Goal: Transaction & Acquisition: Obtain resource

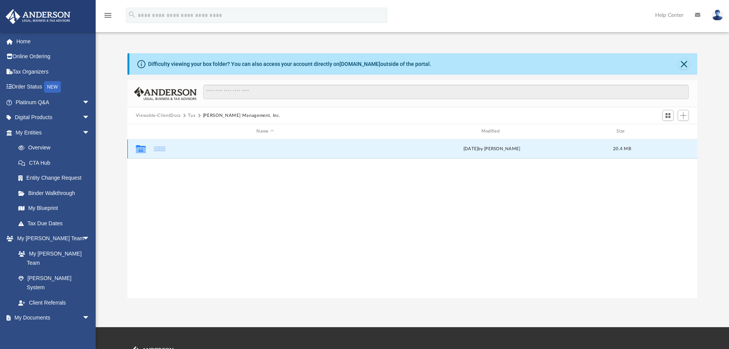
scroll to position [168, 564]
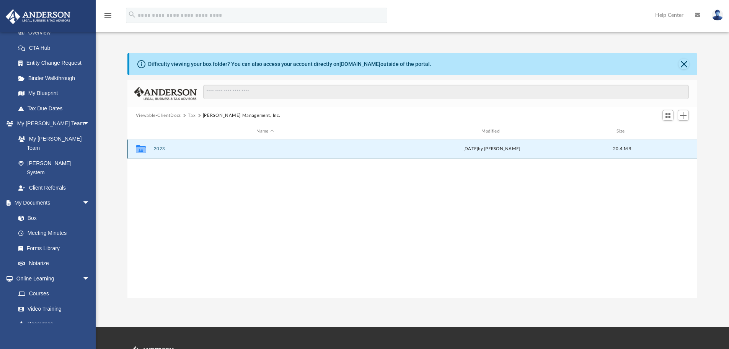
click at [150, 148] on div "Collaborated Folder" at bounding box center [140, 149] width 19 height 12
click at [213, 151] on div "Collaborated Folder 2023 [DATE] by [PERSON_NAME] 20.4 MB" at bounding box center [413, 148] width 571 height 19
click at [213, 151] on button "2023" at bounding box center [265, 148] width 223 height 5
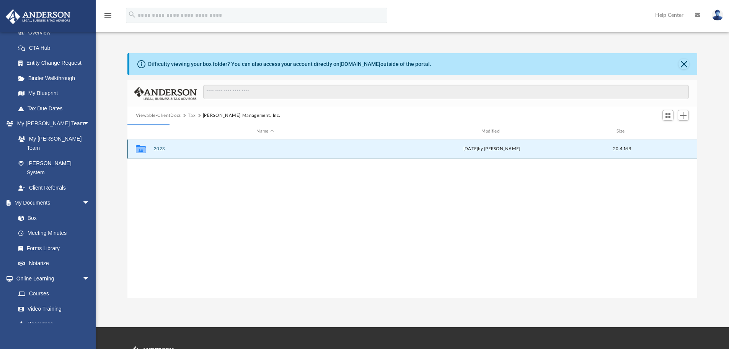
click at [136, 150] on icon "Collaborated Folder" at bounding box center [141, 149] width 12 height 12
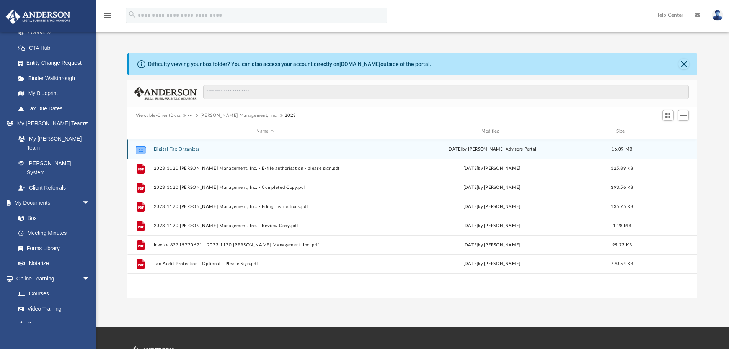
click at [136, 150] on icon "grid" at bounding box center [141, 150] width 10 height 6
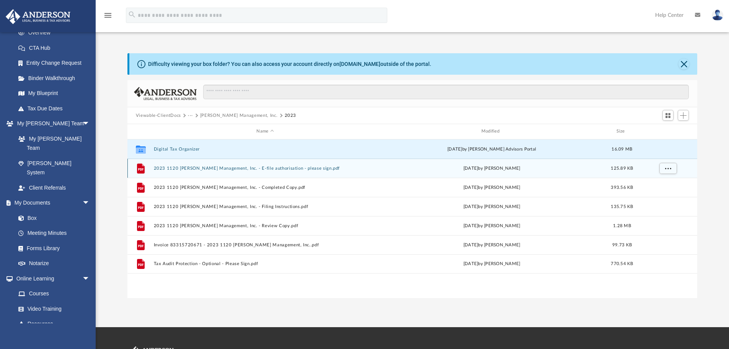
click at [222, 169] on button "2023 1120 [PERSON_NAME] Management, Inc. - E-file authorisation - please sign.p…" at bounding box center [265, 168] width 223 height 5
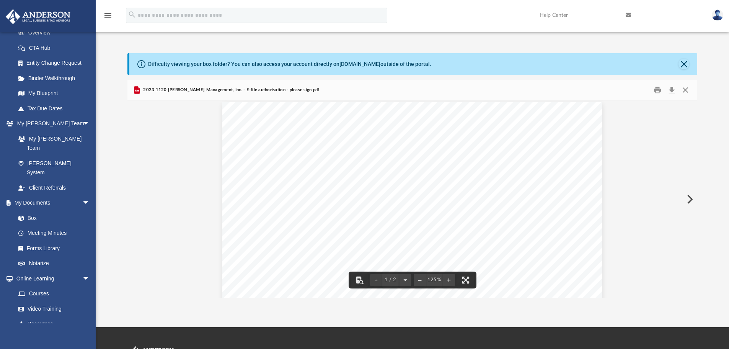
scroll to position [0, 0]
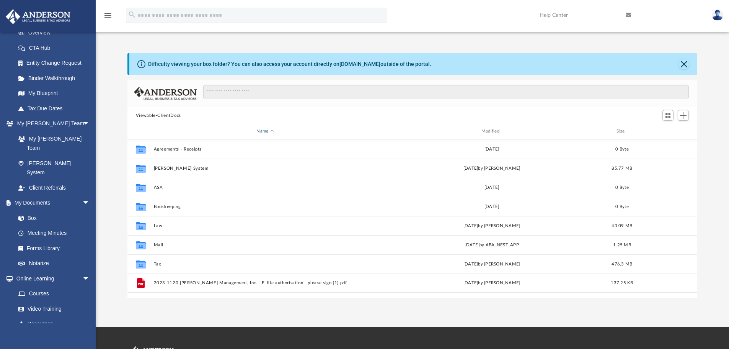
scroll to position [168, 564]
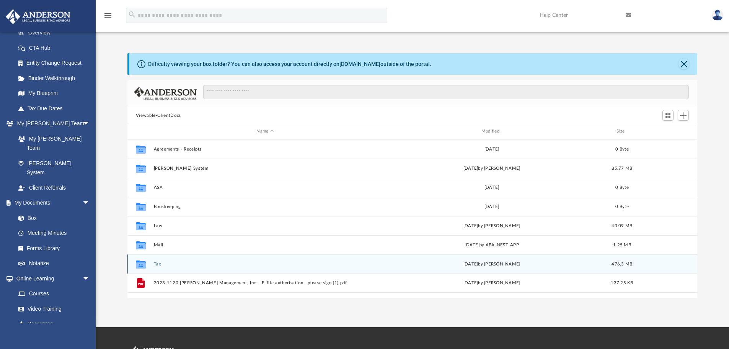
click at [173, 262] on button "Tax" at bounding box center [265, 264] width 223 height 5
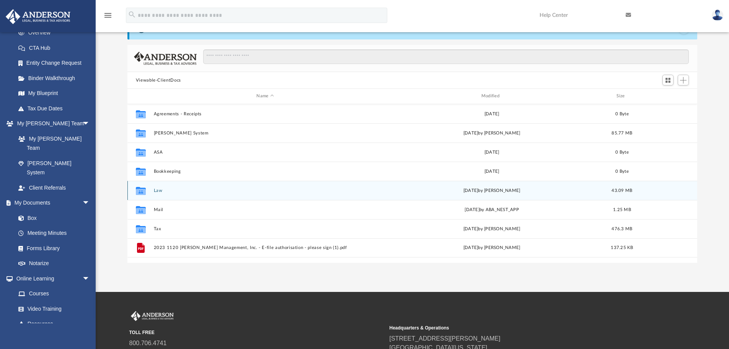
scroll to position [38, 0]
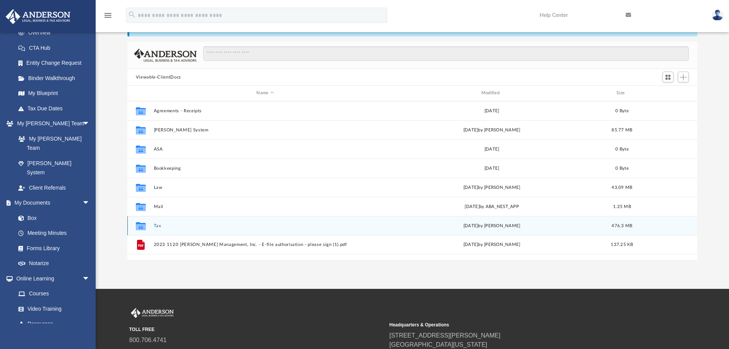
click at [220, 228] on button "Tax" at bounding box center [265, 225] width 223 height 5
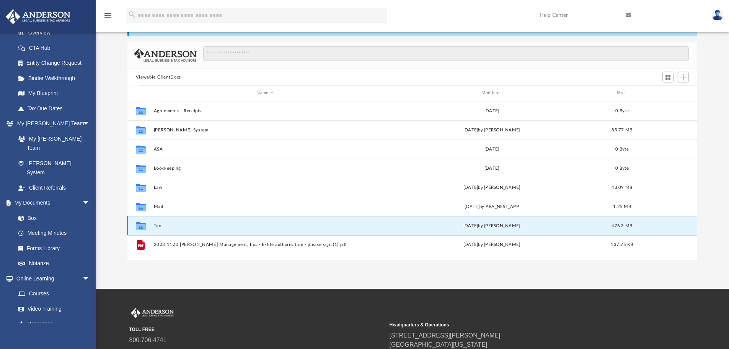
click at [220, 228] on button "Tax" at bounding box center [265, 225] width 223 height 5
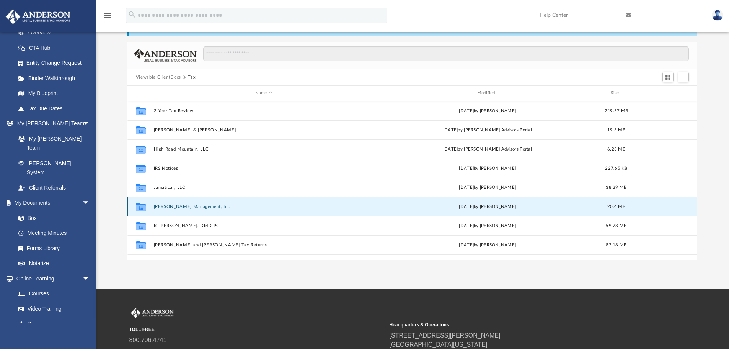
click at [209, 207] on button "[PERSON_NAME] Management, Inc." at bounding box center [264, 206] width 221 height 5
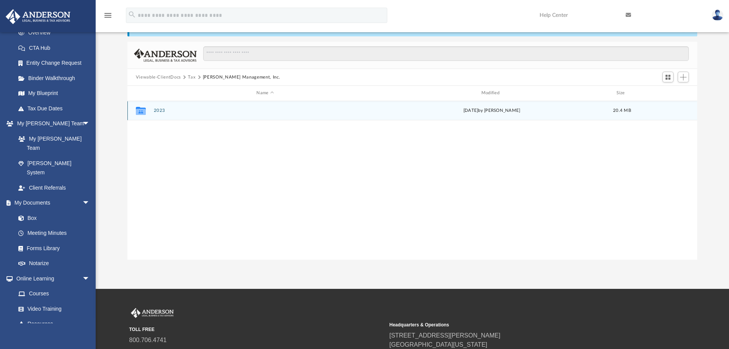
click at [159, 109] on button "2023" at bounding box center [265, 110] width 223 height 5
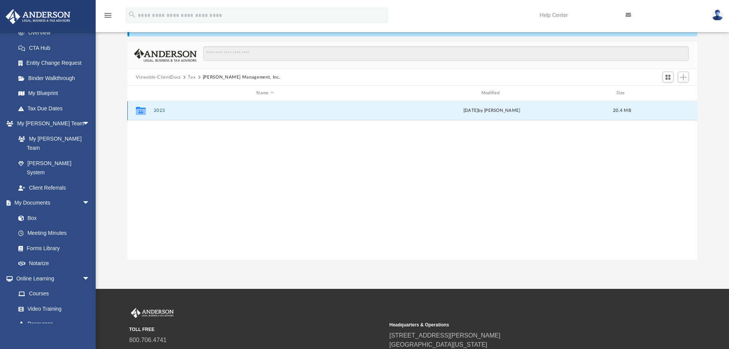
click at [159, 109] on button "2023" at bounding box center [265, 110] width 223 height 5
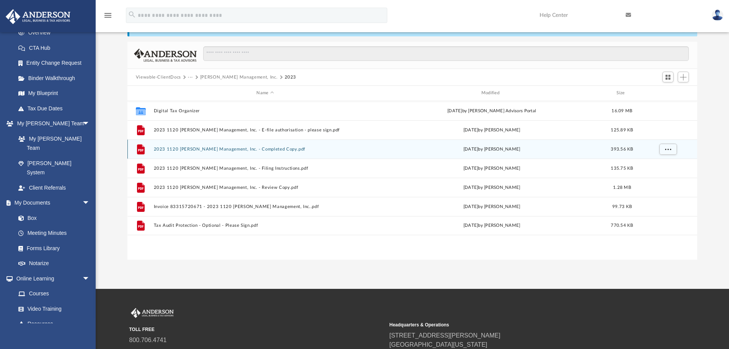
click at [181, 148] on button "2023 1120 [PERSON_NAME] Management, Inc. - Completed Copy.pdf" at bounding box center [265, 149] width 223 height 5
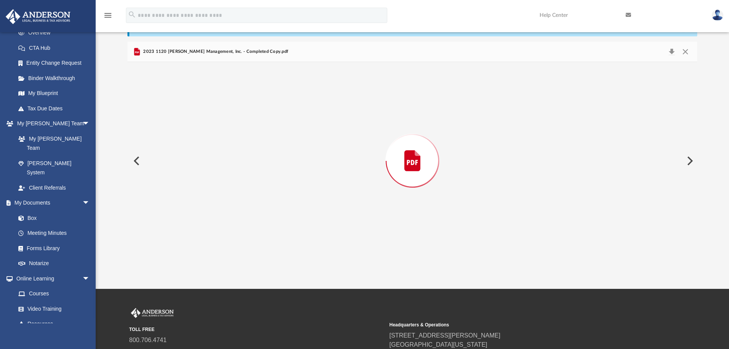
click at [181, 148] on div "Preview" at bounding box center [413, 161] width 571 height 198
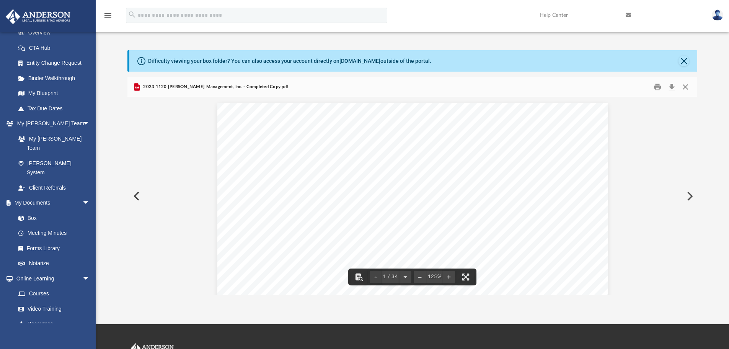
scroll to position [0, 0]
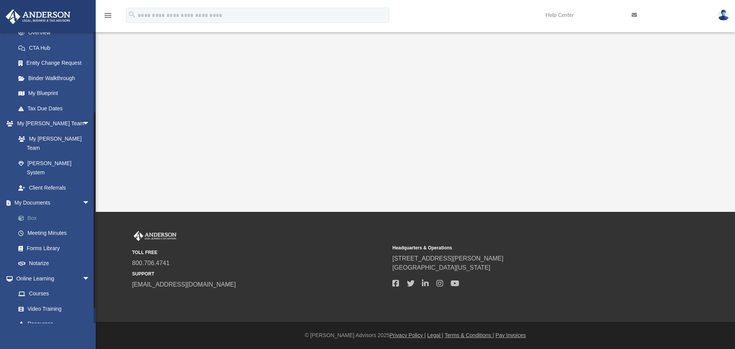
click at [31, 210] on link "Box" at bounding box center [56, 217] width 91 height 15
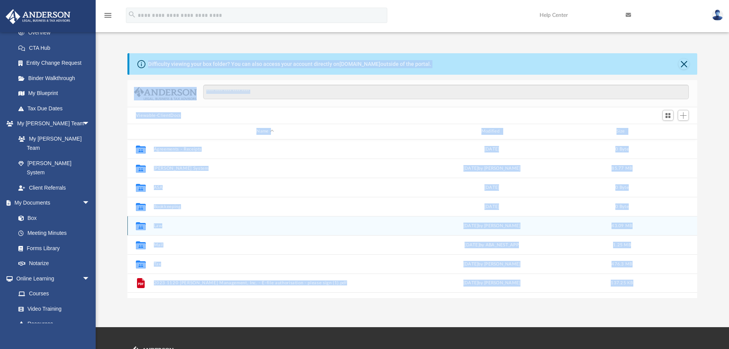
scroll to position [168, 564]
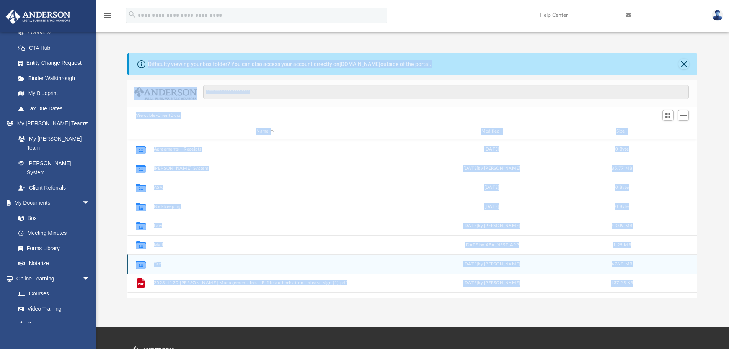
click at [160, 265] on button "Tax" at bounding box center [265, 264] width 223 height 5
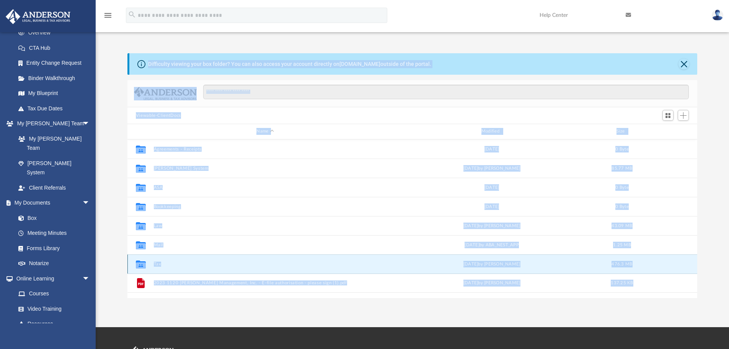
click at [161, 266] on button "Tax" at bounding box center [265, 264] width 223 height 5
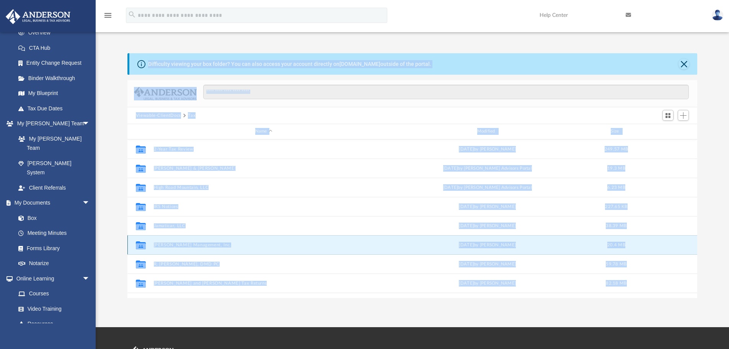
click at [183, 246] on button "[PERSON_NAME] Management, Inc." at bounding box center [264, 244] width 221 height 5
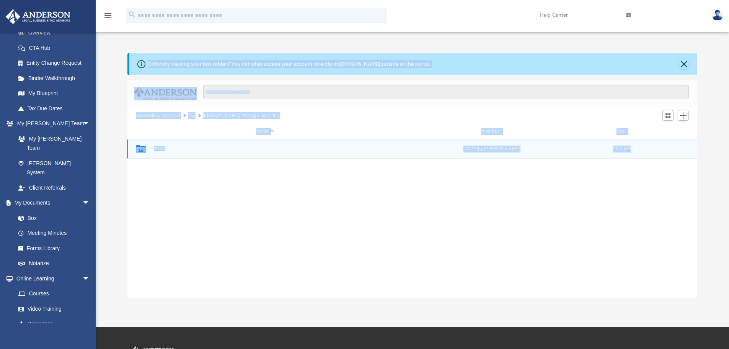
click at [163, 148] on button "2023" at bounding box center [265, 148] width 223 height 5
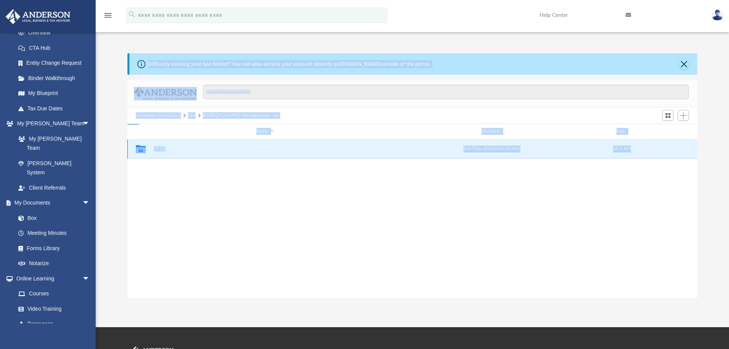
click at [163, 148] on button "2023" at bounding box center [265, 148] width 223 height 5
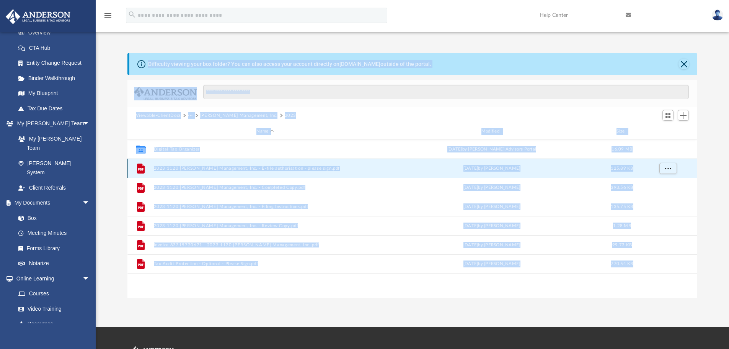
click at [215, 167] on button "2023 1120 [PERSON_NAME] Management, Inc. - E-file authorisation - please sign.p…" at bounding box center [265, 168] width 223 height 5
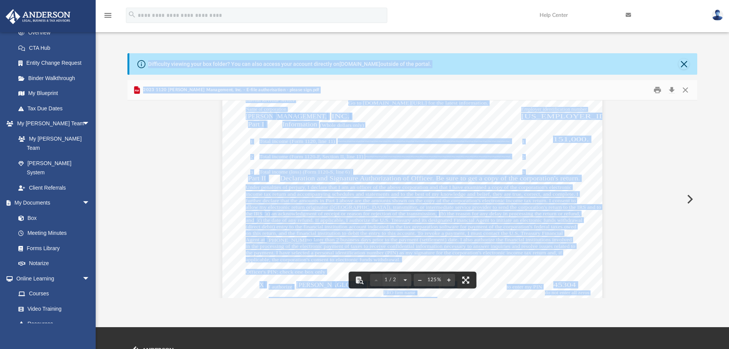
scroll to position [38, 0]
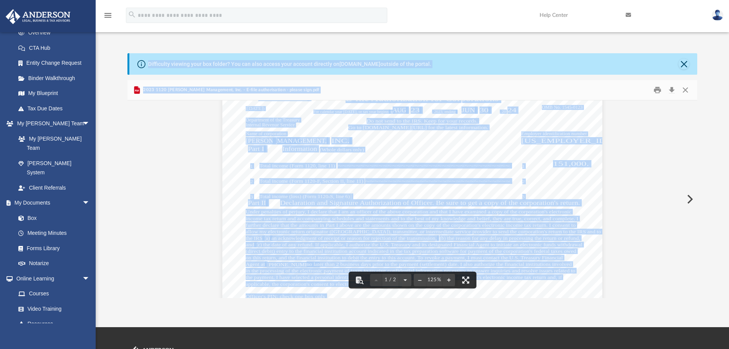
drag, startPoint x: 190, startPoint y: 160, endPoint x: 186, endPoint y: 156, distance: 5.7
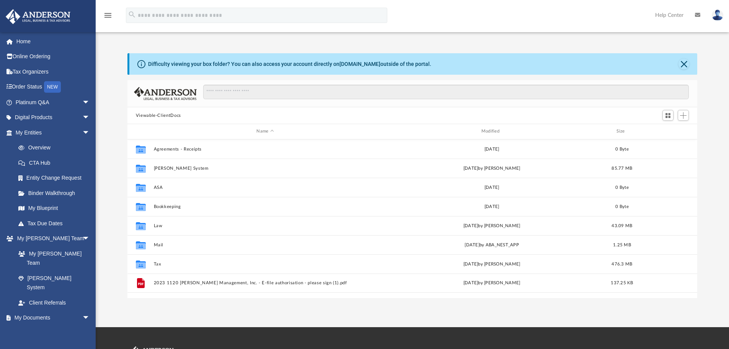
scroll to position [168, 564]
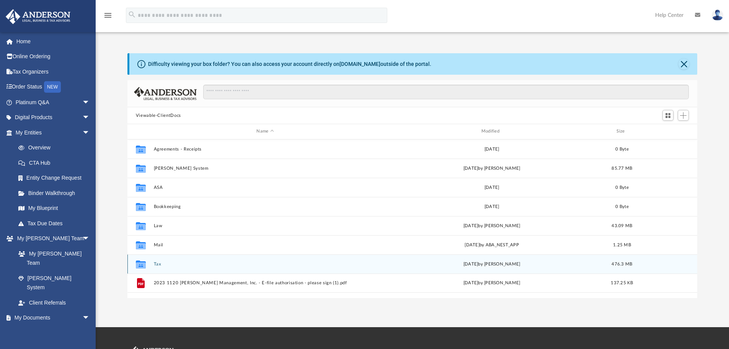
click at [211, 263] on button "Tax" at bounding box center [265, 264] width 223 height 5
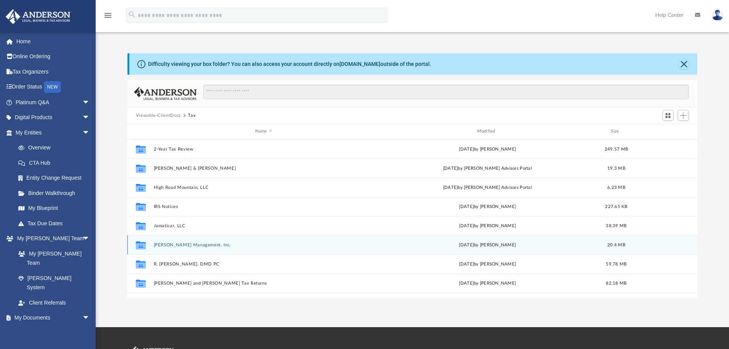
click at [203, 248] on div "Collaborated Folder [PERSON_NAME] Management, Inc. [DATE] by [PERSON_NAME] 20.4…" at bounding box center [413, 244] width 571 height 19
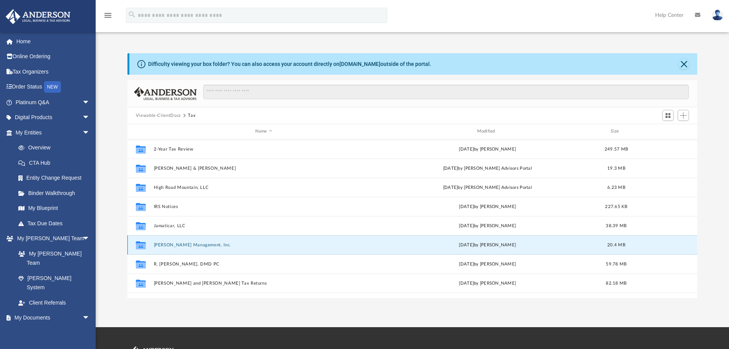
click at [197, 246] on button "[PERSON_NAME] Management, Inc." at bounding box center [264, 244] width 221 height 5
click at [197, 247] on button "[PERSON_NAME] Management, Inc." at bounding box center [264, 244] width 221 height 5
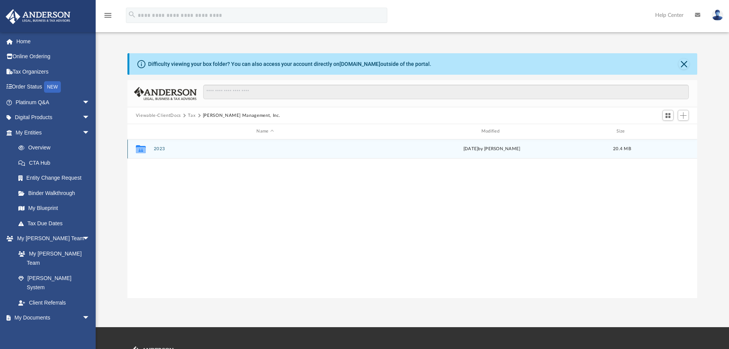
click at [161, 149] on button "2023" at bounding box center [265, 148] width 223 height 5
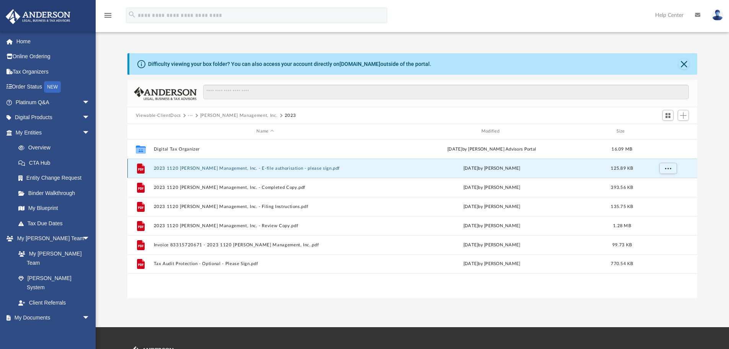
click at [210, 167] on button "2023 1120 [PERSON_NAME] Management, Inc. - E-file authorisation - please sign.p…" at bounding box center [265, 168] width 223 height 5
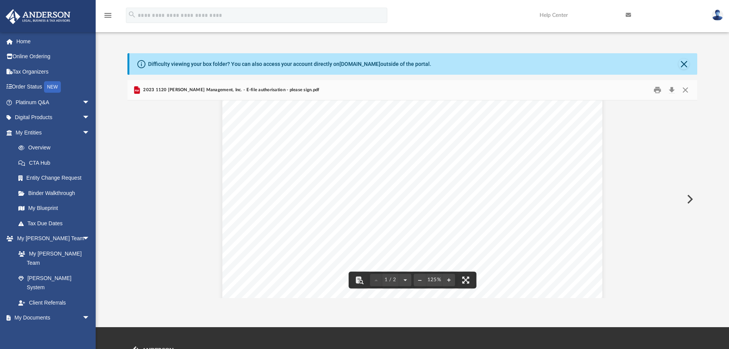
scroll to position [0, 0]
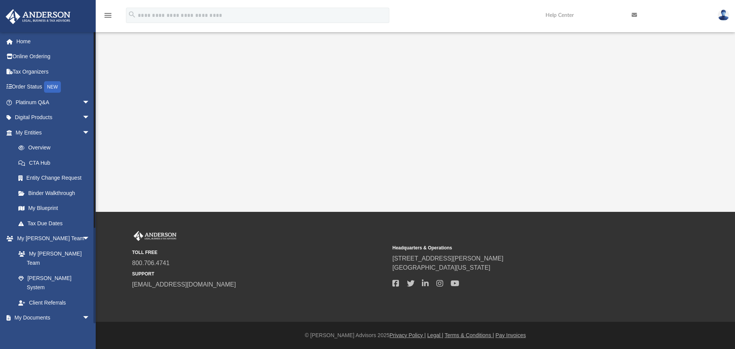
click at [43, 325] on link "Box" at bounding box center [56, 332] width 91 height 15
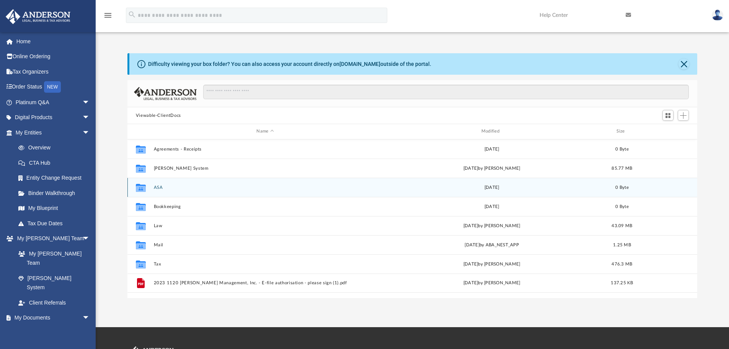
scroll to position [168, 564]
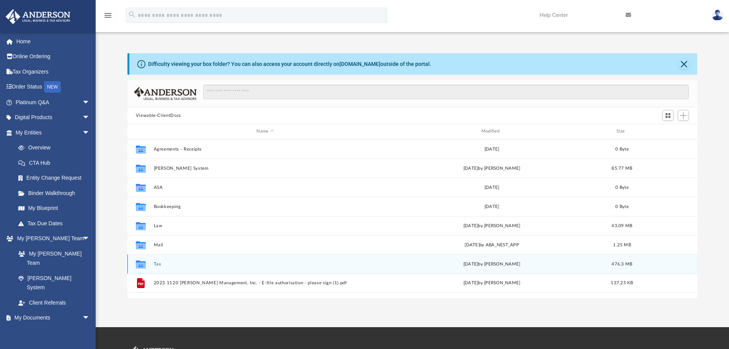
click at [172, 263] on button "Tax" at bounding box center [265, 264] width 223 height 5
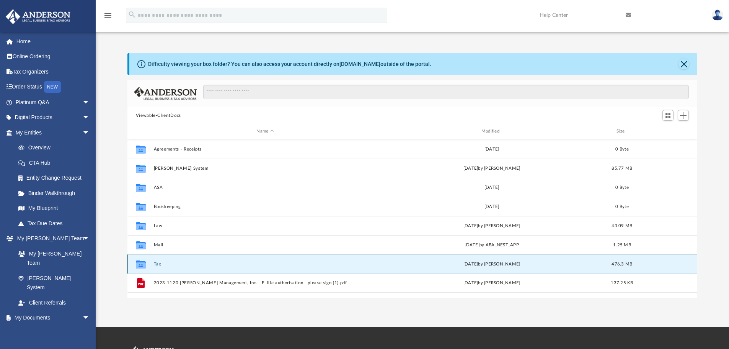
click at [171, 265] on button "Tax" at bounding box center [265, 264] width 223 height 5
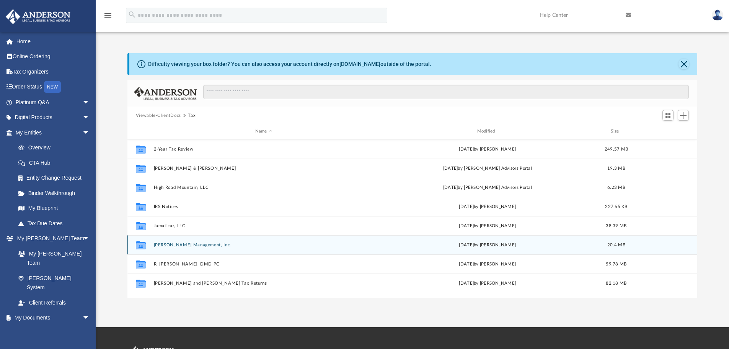
click at [177, 247] on button "[PERSON_NAME] Management, Inc." at bounding box center [264, 244] width 221 height 5
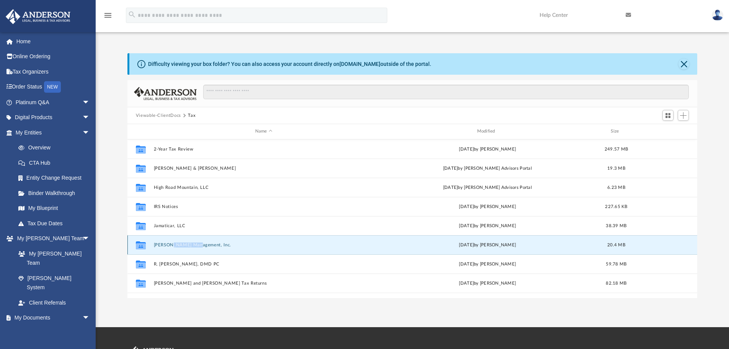
click at [177, 248] on div "Collaborated Folder [PERSON_NAME] Management, Inc. [DATE] by [PERSON_NAME] 20.4…" at bounding box center [413, 244] width 571 height 19
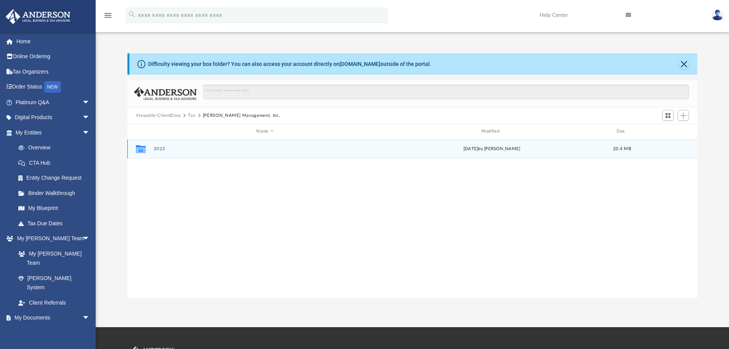
click at [182, 144] on div "Collaborated Folder 2023 [DATE] by [PERSON_NAME] 20.4 MB" at bounding box center [413, 148] width 571 height 19
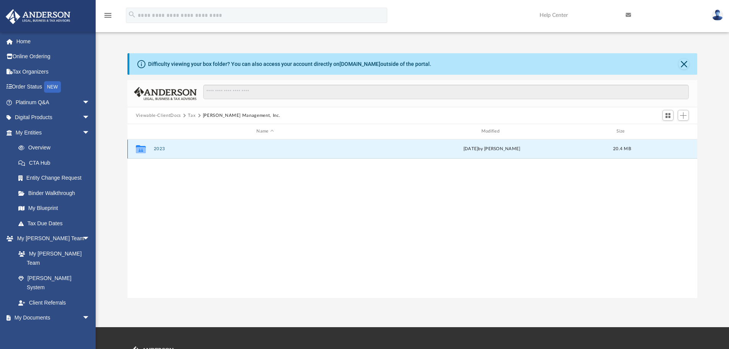
click at [161, 148] on button "2023" at bounding box center [265, 148] width 223 height 5
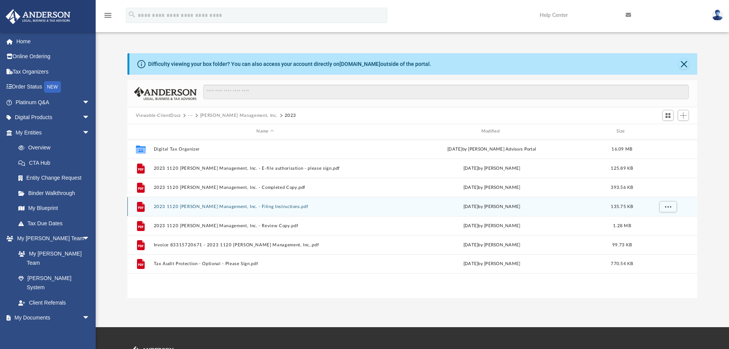
click at [212, 207] on button "2023 1120 [PERSON_NAME] Management, Inc. - Filing Instructions.pdf" at bounding box center [265, 206] width 223 height 5
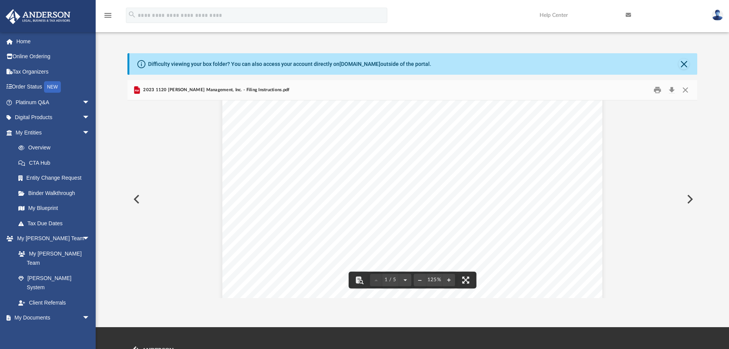
scroll to position [115, 0]
click at [136, 198] on button "Preview" at bounding box center [136, 198] width 17 height 21
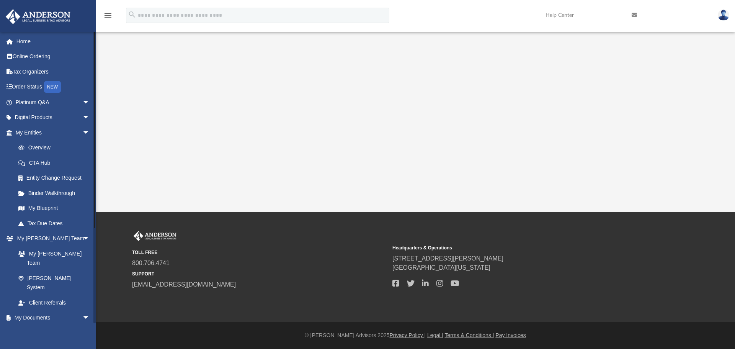
click at [38, 325] on link "Box" at bounding box center [56, 332] width 91 height 15
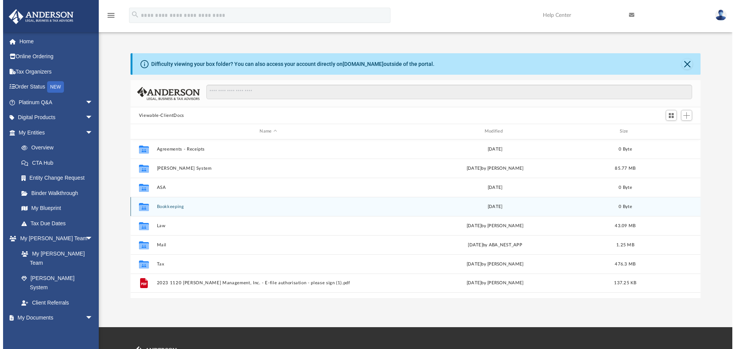
scroll to position [168, 564]
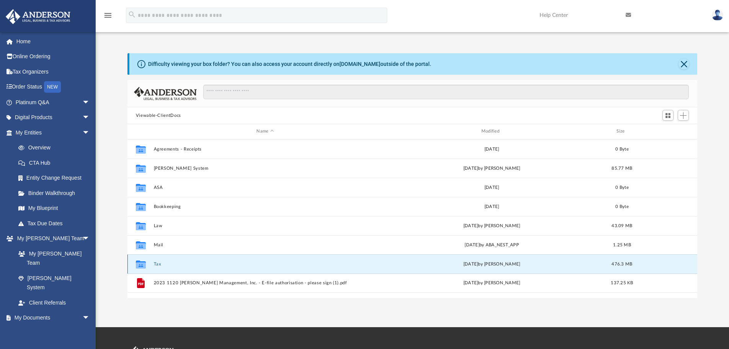
click at [196, 266] on button "Tax" at bounding box center [265, 264] width 223 height 5
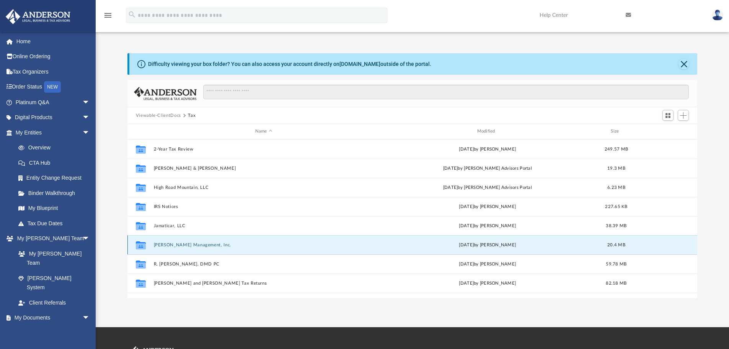
click at [172, 247] on button "[PERSON_NAME] Management, Inc." at bounding box center [264, 244] width 221 height 5
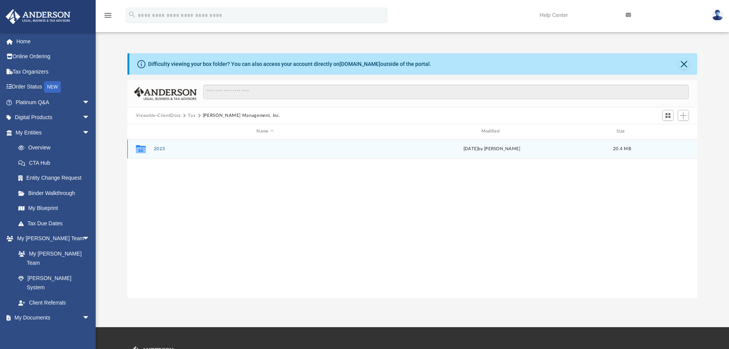
click at [203, 147] on div "Collaborated Folder 2023 [DATE] by [PERSON_NAME] 20.4 MB" at bounding box center [413, 148] width 571 height 19
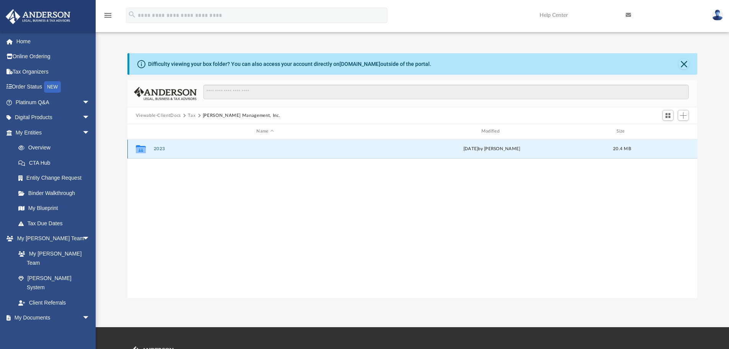
click at [203, 147] on button "2023" at bounding box center [265, 148] width 223 height 5
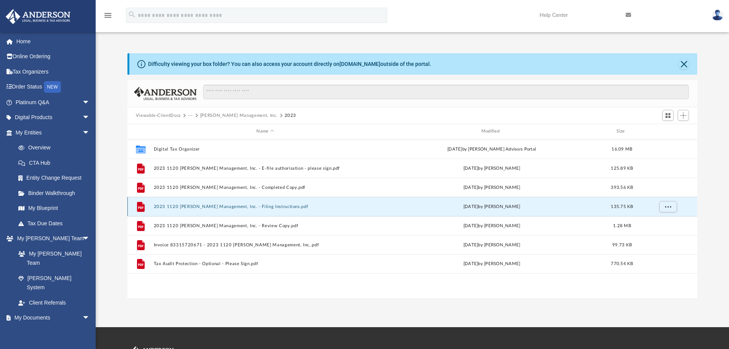
click at [206, 205] on button "2023 1120 [PERSON_NAME] Management, Inc. - Filing Instructions.pdf" at bounding box center [265, 206] width 223 height 5
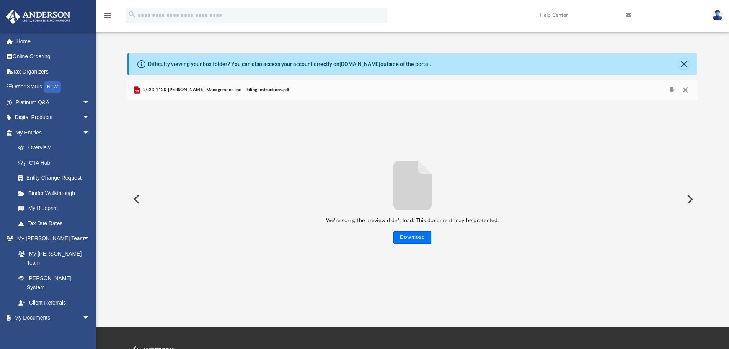
click at [402, 233] on button "Download" at bounding box center [413, 237] width 38 height 12
click at [171, 89] on span "2023 1120 [PERSON_NAME] Management, Inc. - Filing Instructions.pdf" at bounding box center [216, 90] width 148 height 7
